Goal: Task Accomplishment & Management: Use online tool/utility

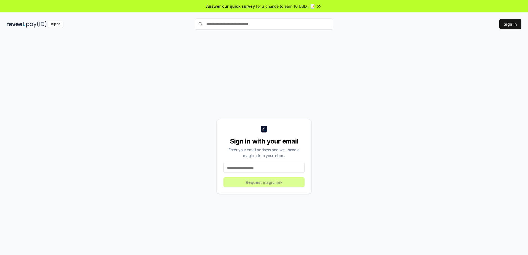
click at [252, 165] on input at bounding box center [264, 168] width 81 height 10
type input "**********"
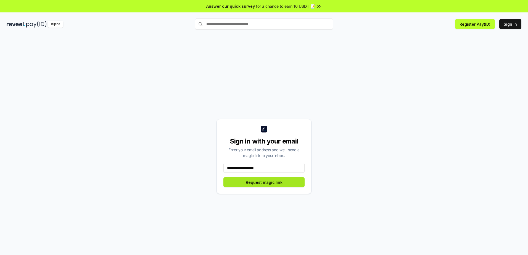
click at [252, 185] on button "Request magic link" at bounding box center [264, 182] width 81 height 10
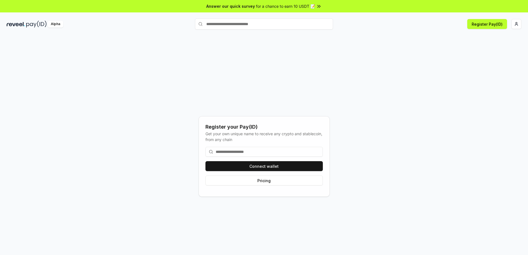
click at [243, 151] on input at bounding box center [264, 152] width 117 height 10
